Goal: Task Accomplishment & Management: Manage account settings

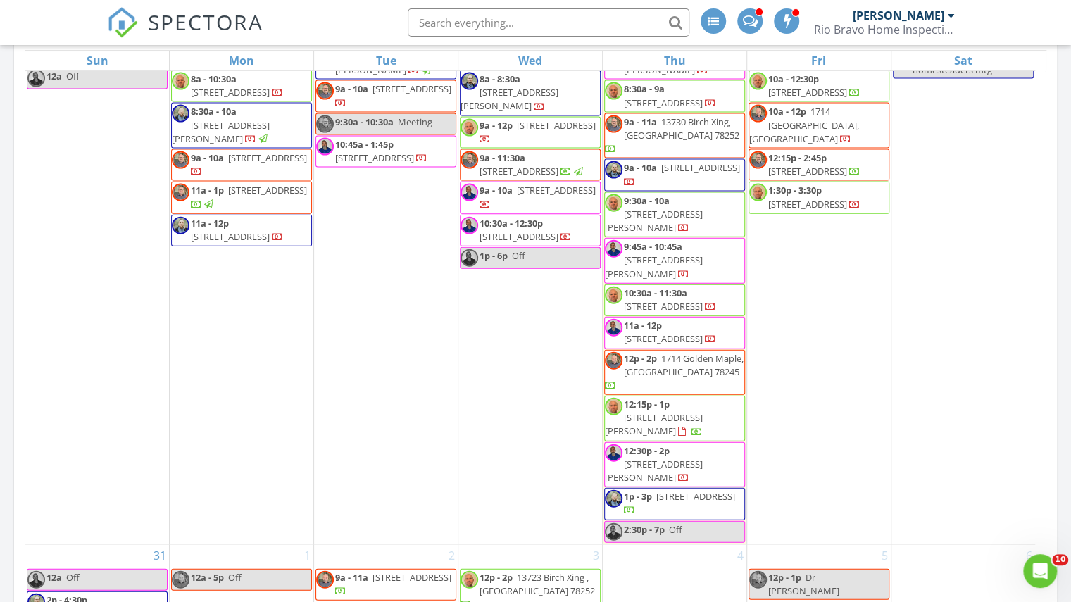
scroll to position [1809, 0]
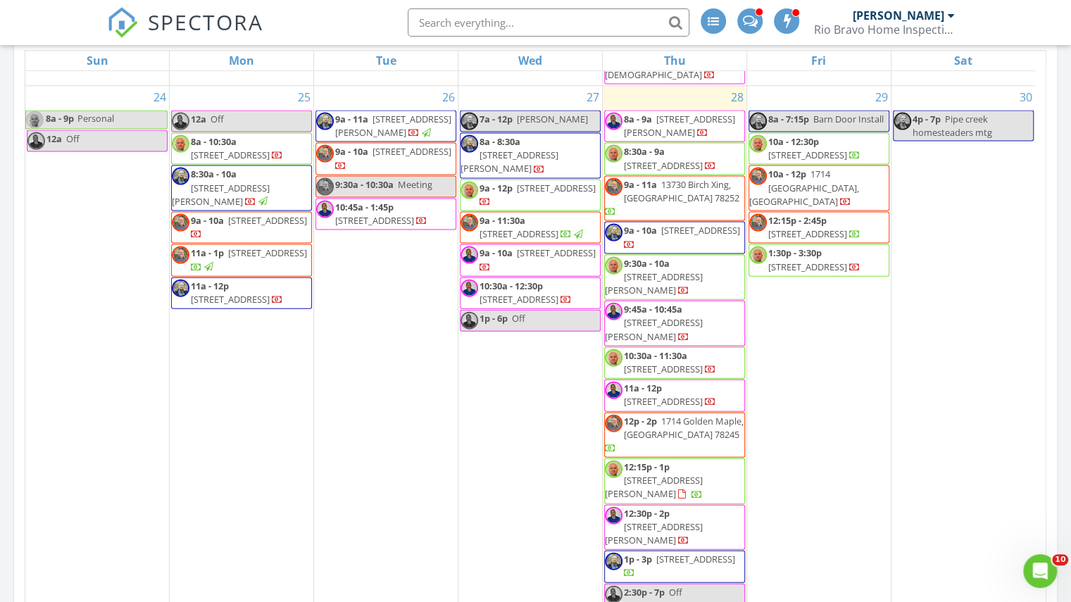
click at [786, 457] on div "29 8a - 7:15p Barn Door Install 10a - 12:30p 9403 Pioneer Junction, San Antonio…" at bounding box center [819, 346] width 144 height 520
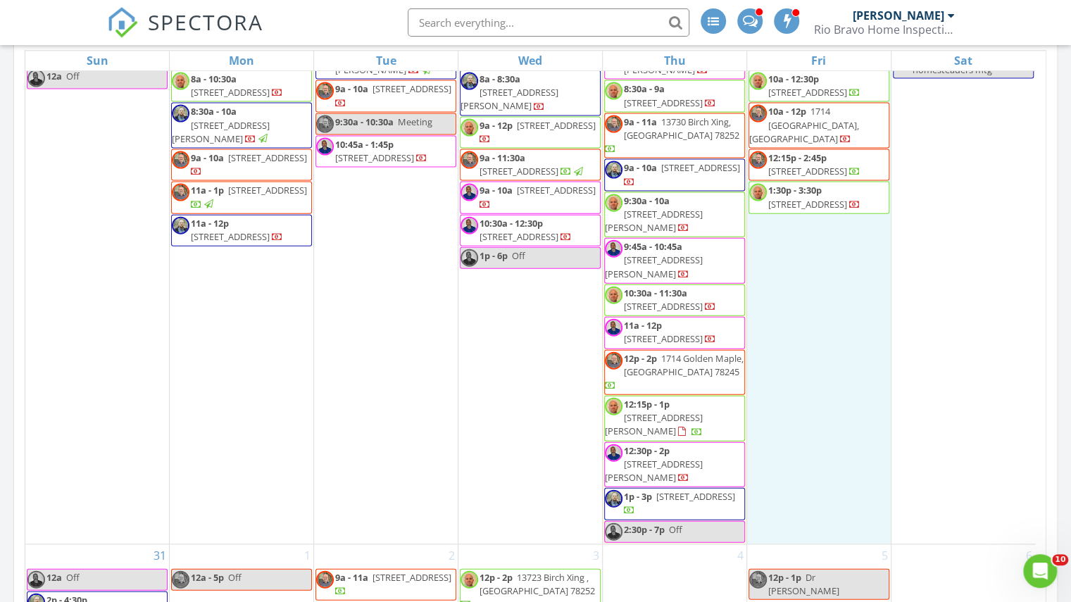
scroll to position [1950, 0]
drag, startPoint x: 884, startPoint y: 23, endPoint x: 865, endPoint y: 33, distance: 22.0
click at [884, 23] on div "Rio Bravo Home Inspections" at bounding box center [884, 30] width 141 height 14
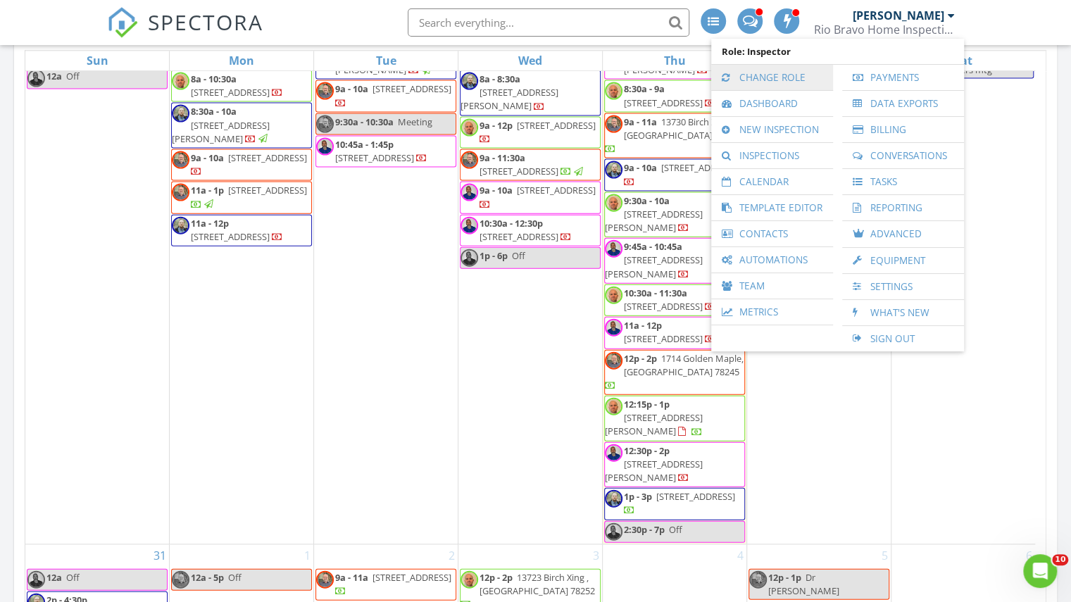
click at [767, 82] on link "Change Role" at bounding box center [772, 77] width 108 height 25
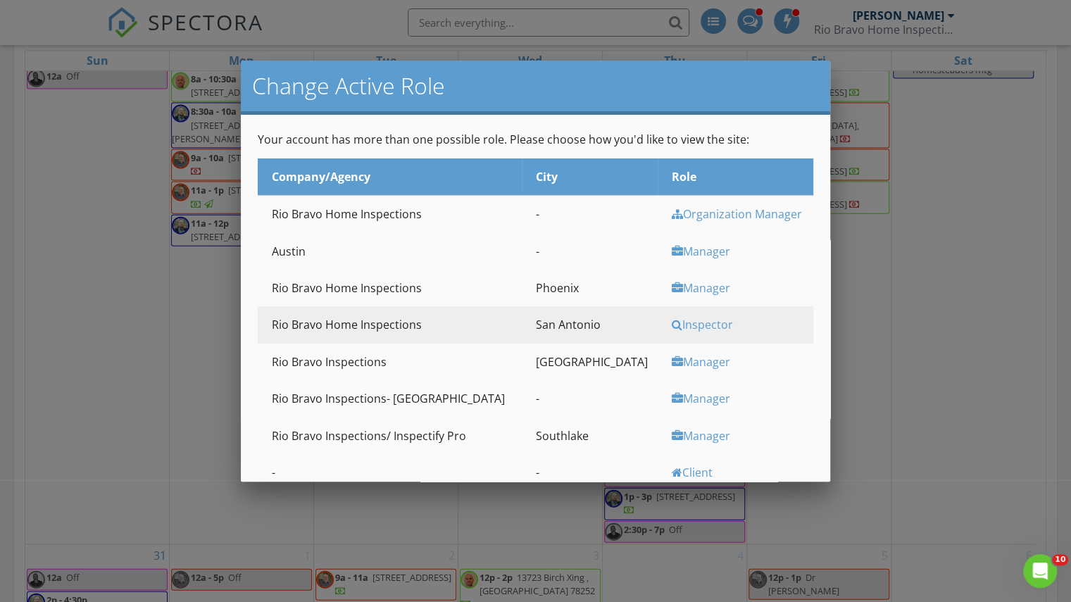
click at [672, 436] on div "Manager" at bounding box center [741, 435] width 138 height 15
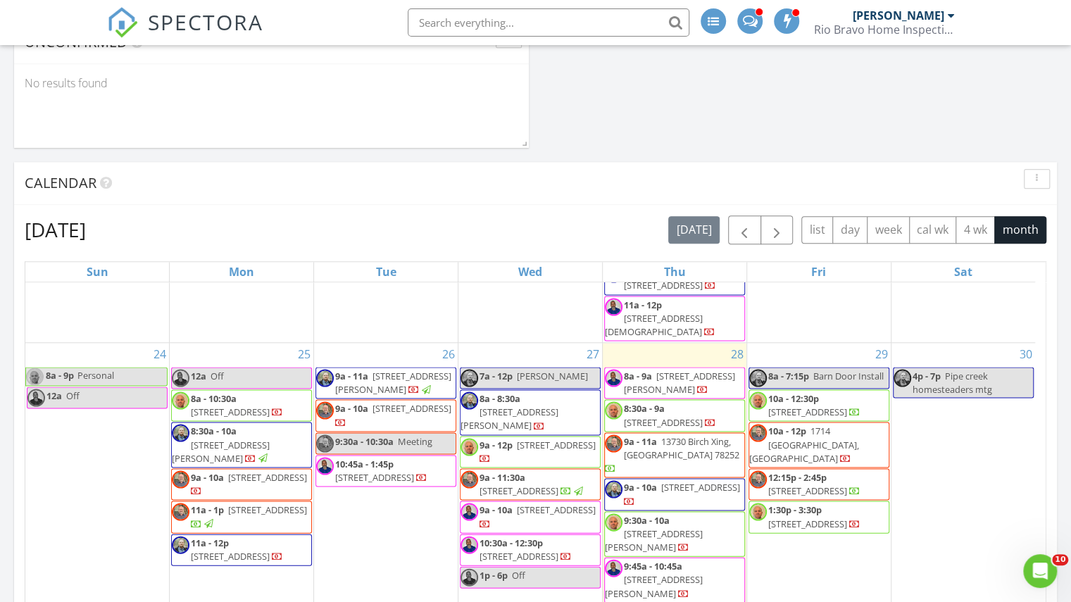
scroll to position [1950, 0]
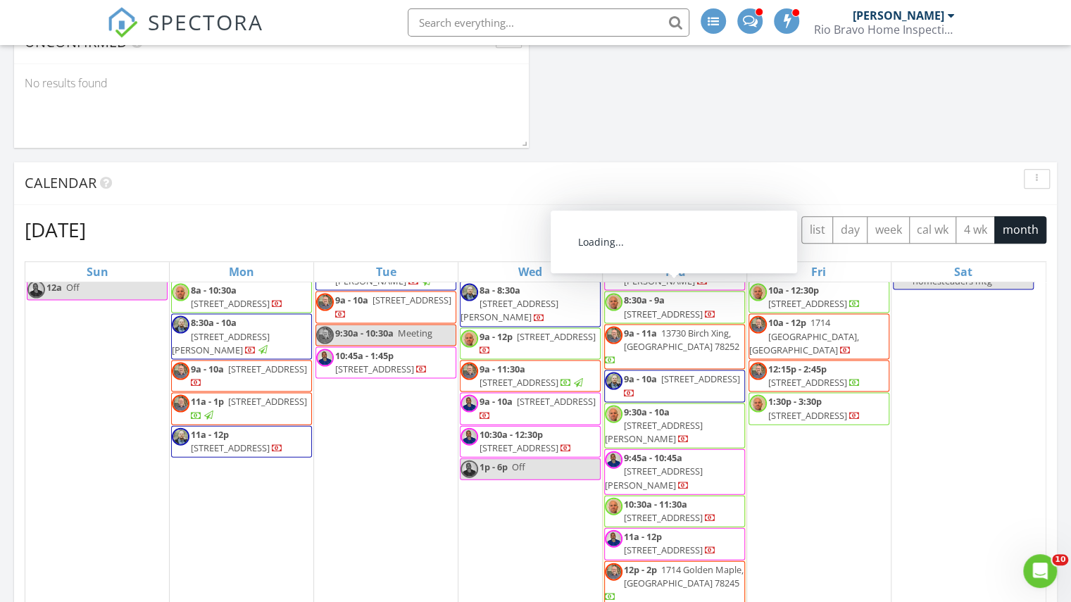
drag, startPoint x: 747, startPoint y: 426, endPoint x: 836, endPoint y: 436, distance: 89.3
click at [836, 421] on span "[STREET_ADDRESS]" at bounding box center [807, 414] width 79 height 13
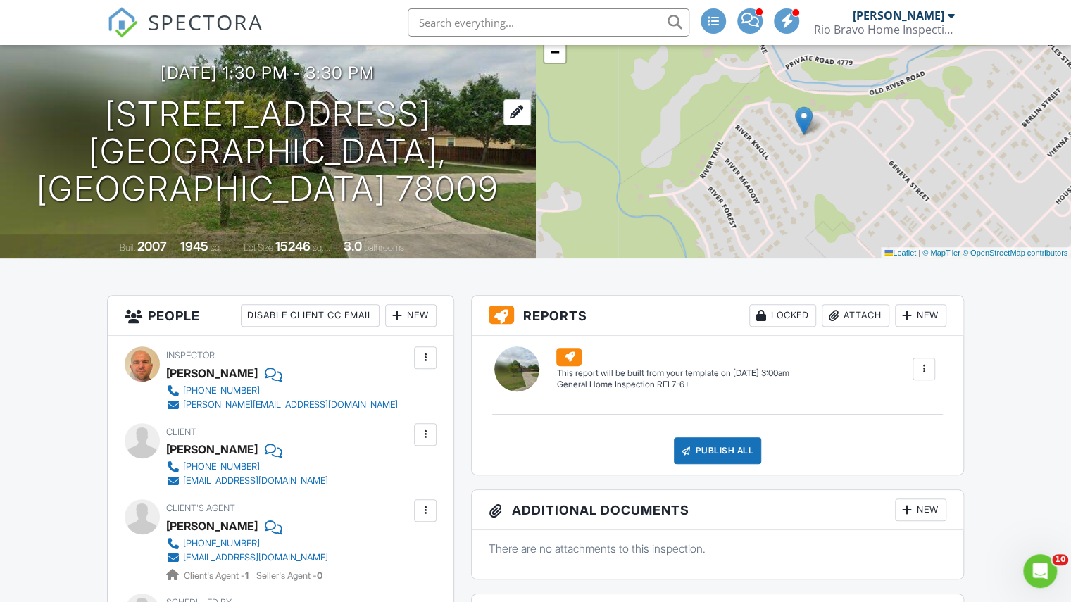
scroll to position [70, 0]
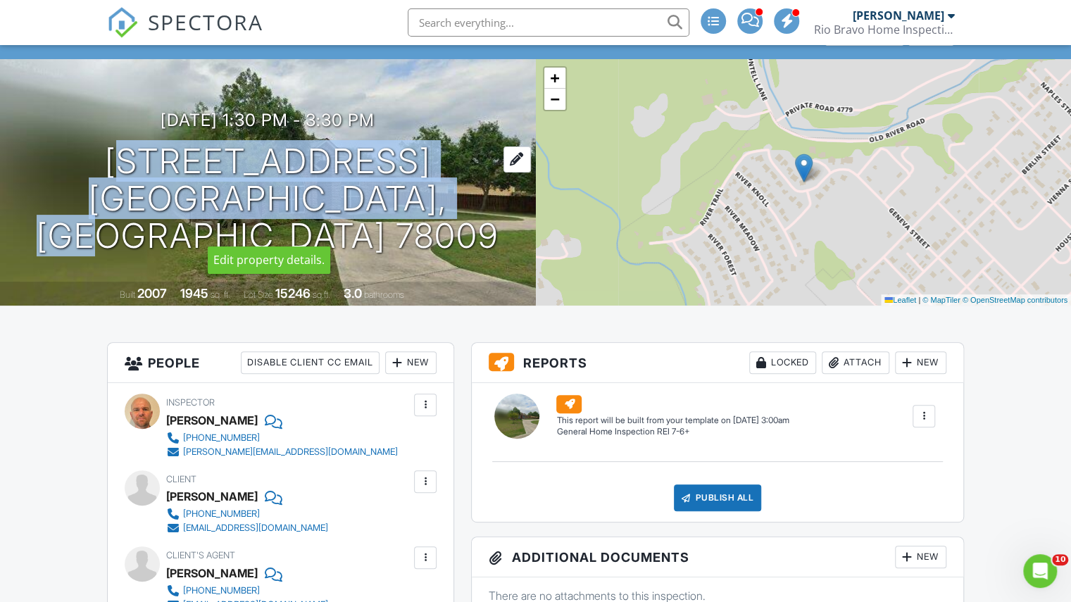
drag, startPoint x: 113, startPoint y: 177, endPoint x: 468, endPoint y: 225, distance: 358.0
click at [468, 225] on h1 "[STREET_ADDRESS] [GEOGRAPHIC_DATA], [GEOGRAPHIC_DATA] 78009" at bounding box center [268, 198] width 491 height 111
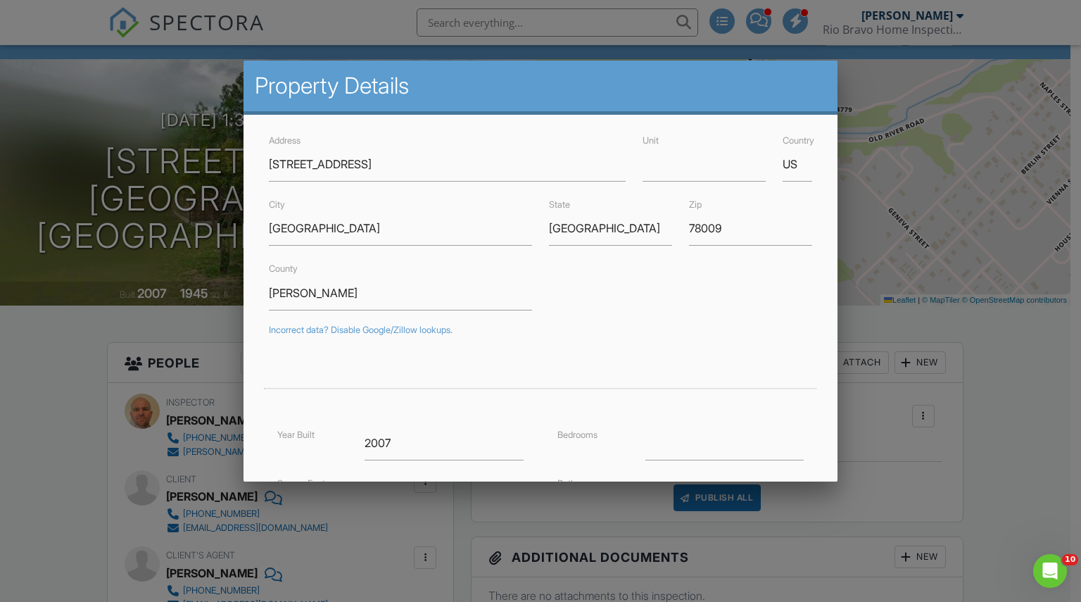
click at [1070, 391] on div at bounding box center [540, 306] width 1081 height 753
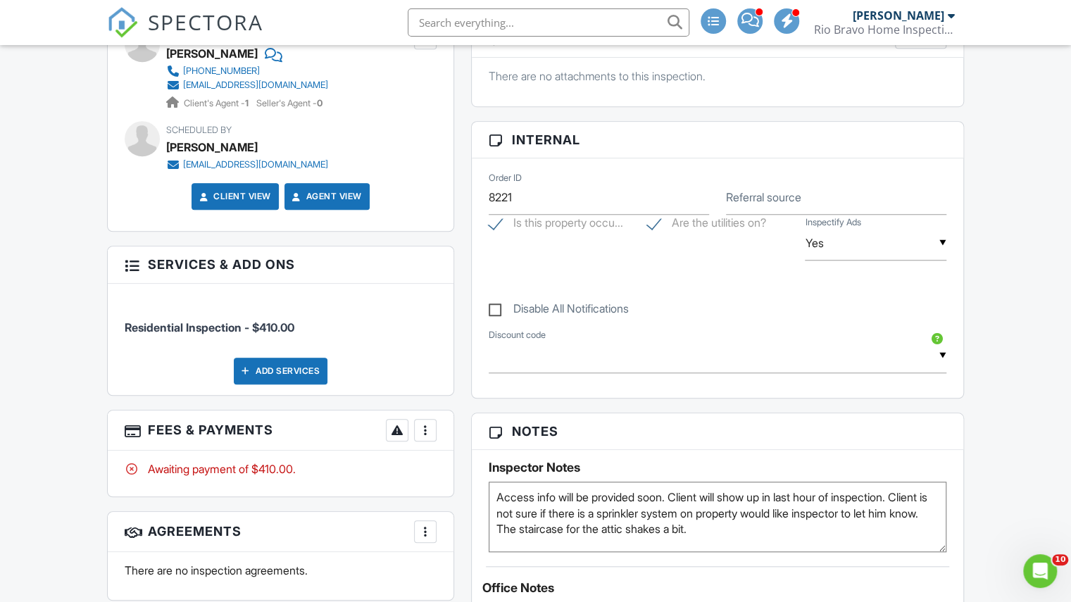
scroll to position [634, 0]
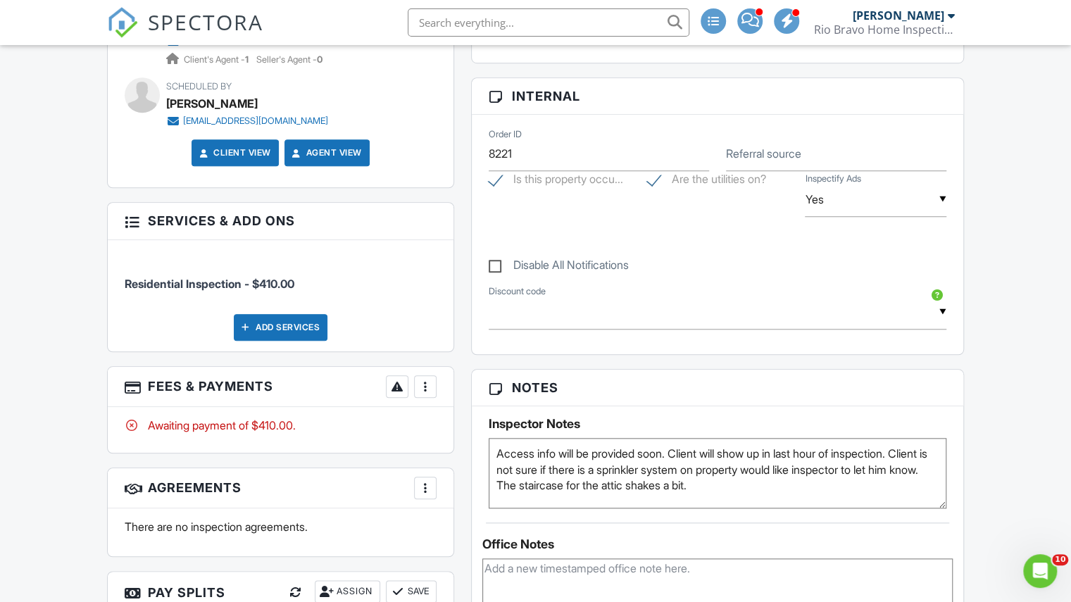
click at [809, 496] on textarea "Access info will be provided soon. Client will show up in last hour of inspecti…" at bounding box center [718, 473] width 458 height 70
paste textarea "Listed by: [PERSON_NAME] TREC #618409 [PHONE_NUMBER]"
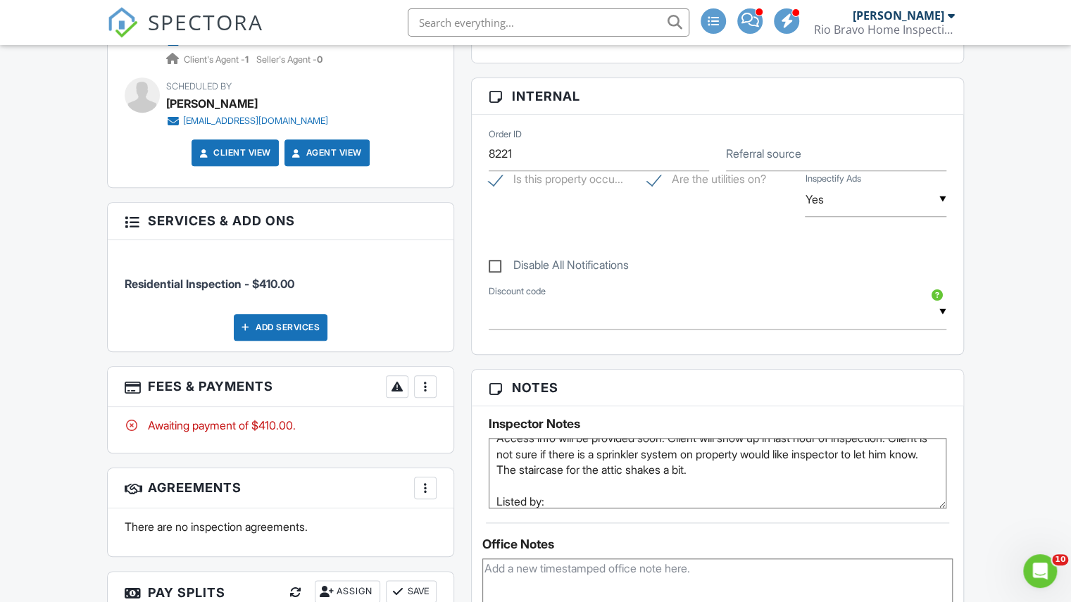
scroll to position [31, 0]
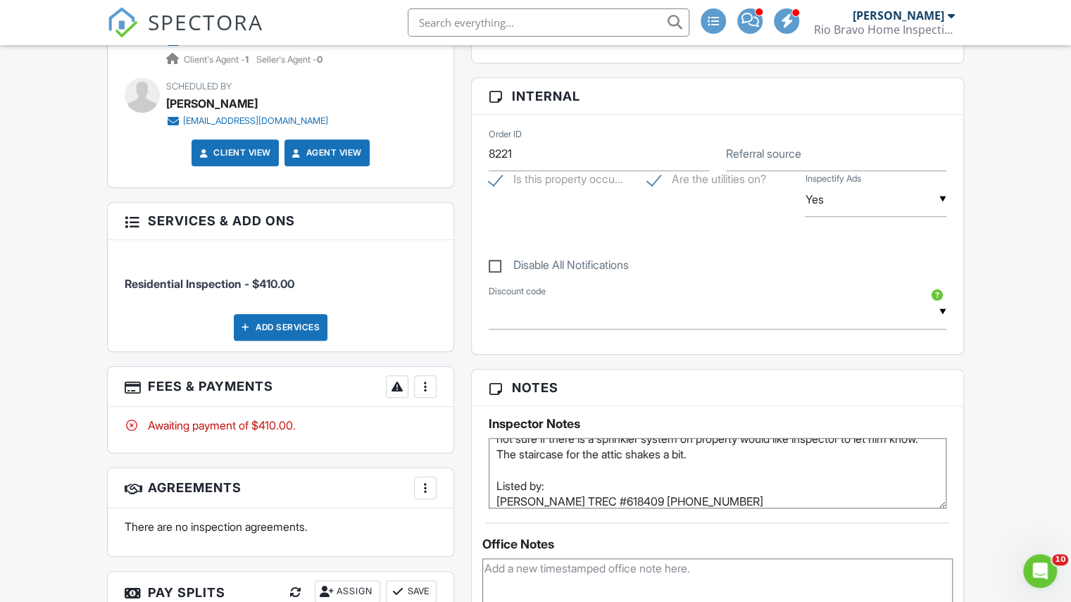
type textarea "Access info will be provided soon. Client will show up in last hour of inspecti…"
